Goal: Check status: Check status

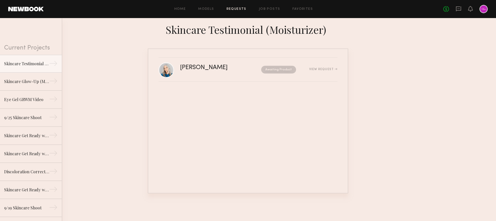
click at [400, 84] on nb-requests-list-container "[PERSON_NAME] Awaiting Product View Request Commit to Booking? Friendly reminde…" at bounding box center [248, 121] width 496 height 145
click at [41, 79] on div "Skincare Glow-Up (Moisturizer)" at bounding box center [26, 81] width 45 height 6
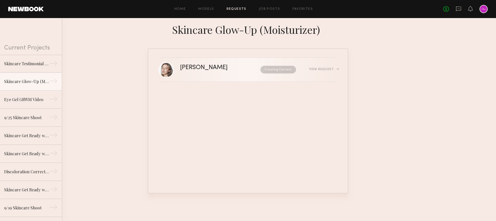
click at [209, 77] on link "[PERSON_NAME] Creating Content View Request" at bounding box center [248, 70] width 179 height 24
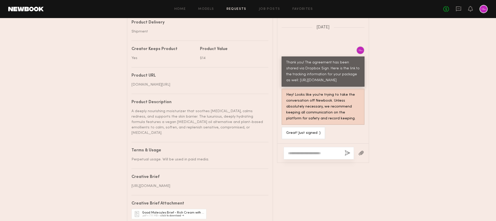
scroll to position [277, 0]
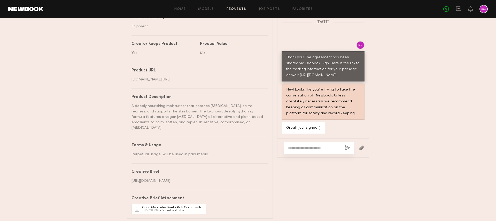
drag, startPoint x: 320, startPoint y: 80, endPoint x: 296, endPoint y: 69, distance: 26.7
click at [296, 69] on div "Thank you! The agreement has been shared via Dropbox Sign. Here is the link to …" at bounding box center [323, 67] width 74 height 24
copy div "[URL][DOMAIN_NAME]"
click at [195, 99] on div "Product Description" at bounding box center [197, 97] width 133 height 4
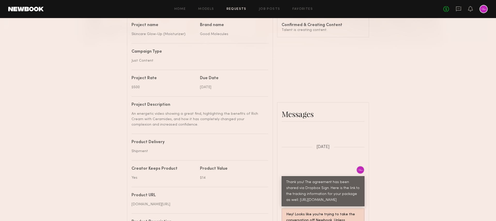
scroll to position [0, 0]
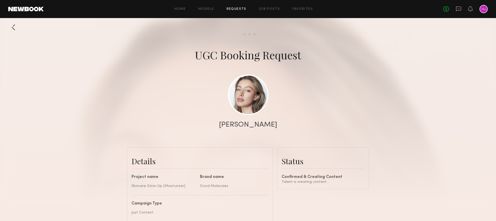
click at [235, 8] on link "Requests" at bounding box center [237, 8] width 20 height 3
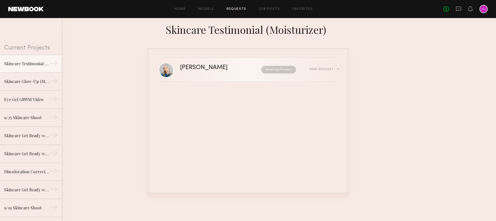
click at [227, 68] on div "[PERSON_NAME]" at bounding box center [212, 68] width 64 height 6
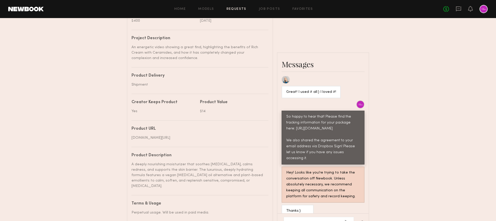
scroll to position [237, 0]
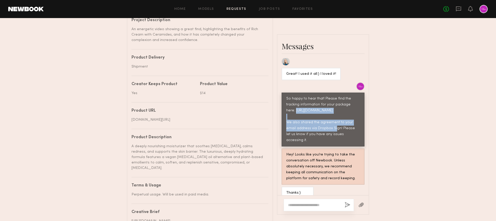
drag, startPoint x: 314, startPoint y: 114, endPoint x: 286, endPoint y: 102, distance: 30.7
click at [286, 102] on div "So happy to hear that! Please find the tracking information for your package he…" at bounding box center [323, 120] width 83 height 54
copy div "[URL][DOMAIN_NAME]"
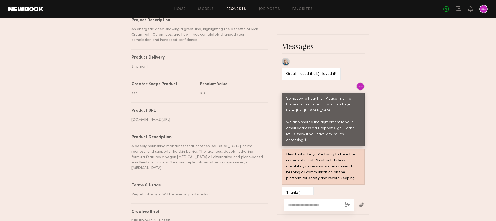
click at [441, 61] on div "Send request Model response Review content UGC Booking Request [PERSON_NAME] De…" at bounding box center [248, 22] width 496 height 474
click at [235, 6] on div "Home Models Requests Job Posts Favorites Sign Out No fees up to $5,000" at bounding box center [266, 9] width 444 height 8
click at [236, 7] on link "Requests" at bounding box center [237, 8] width 20 height 3
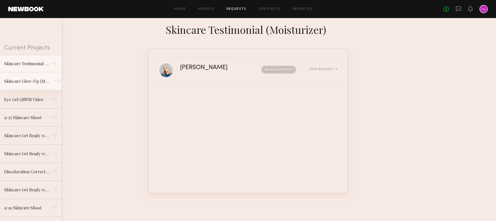
click at [31, 79] on div "Skincare Glow-Up (Moisturizer)" at bounding box center [26, 81] width 45 height 6
click at [20, 67] on link "Skincare Testimonial (Moisturizer) →" at bounding box center [31, 64] width 62 height 18
